Goal: Entertainment & Leisure: Consume media (video, audio)

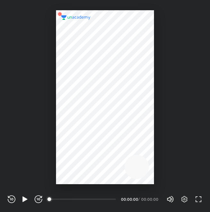
scroll to position [212, 210]
click at [24, 197] on icon "button" at bounding box center [24, 198] width 5 height 5
